Goal: Transaction & Acquisition: Purchase product/service

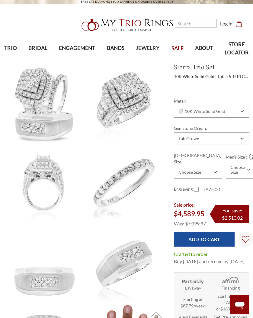
scroll to position [2, 0]
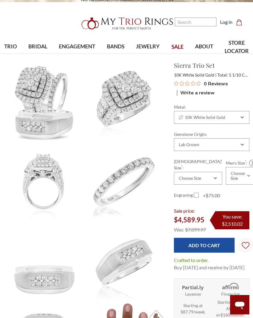
click at [44, 118] on img at bounding box center [44, 101] width 80 height 80
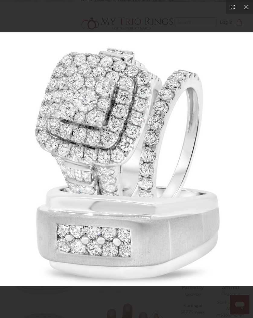
click at [245, 7] on div at bounding box center [247, 7] width 14 height 14
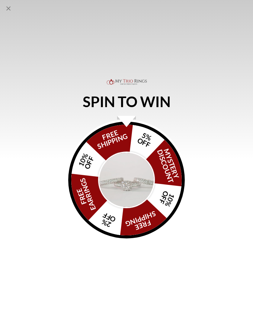
click at [141, 186] on img "Alia popup" at bounding box center [126, 179] width 57 height 57
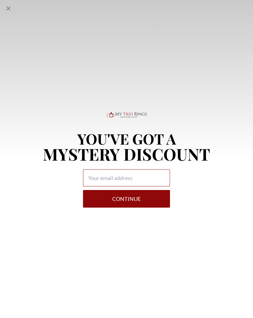
click at [150, 179] on input "Alia popup" at bounding box center [126, 177] width 87 height 17
type input "[EMAIL_ADDRESS][DOMAIN_NAME]"
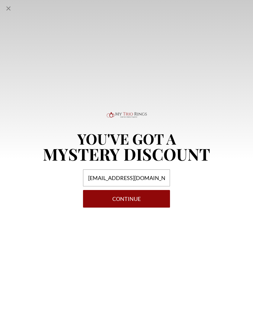
click at [142, 202] on button "Continue" at bounding box center [126, 199] width 87 height 18
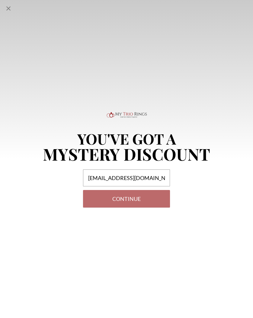
select select "US"
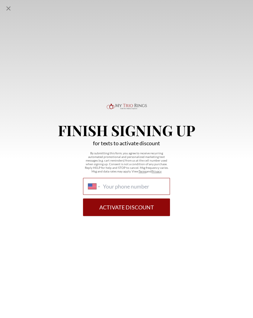
click at [107, 189] on input "International Afghanistan Åland Islands Albania Algeria American Samoa Andorra …" at bounding box center [134, 186] width 62 height 7
type input "(214) 802-1909"
click at [118, 214] on button "Activate Discount" at bounding box center [126, 207] width 87 height 18
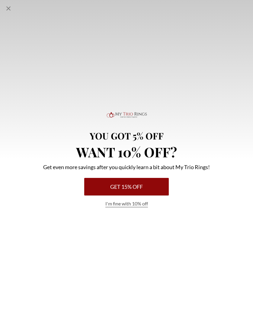
click at [126, 207] on button "I'm fine with 10% off" at bounding box center [127, 203] width 43 height 7
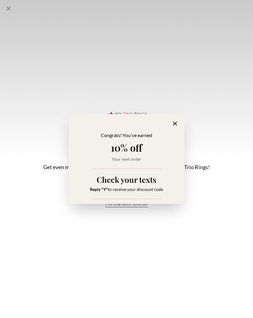
click at [177, 125] on icon "Alia popup" at bounding box center [175, 123] width 7 height 7
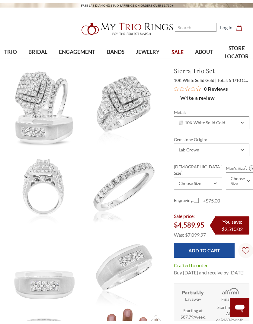
scroll to position [0, 0]
